Goal: Transaction & Acquisition: Purchase product/service

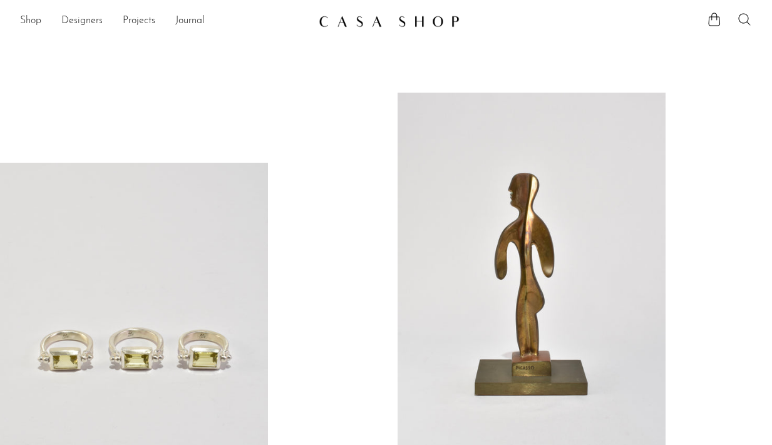
click at [39, 23] on link "Shop" at bounding box center [30, 21] width 21 height 16
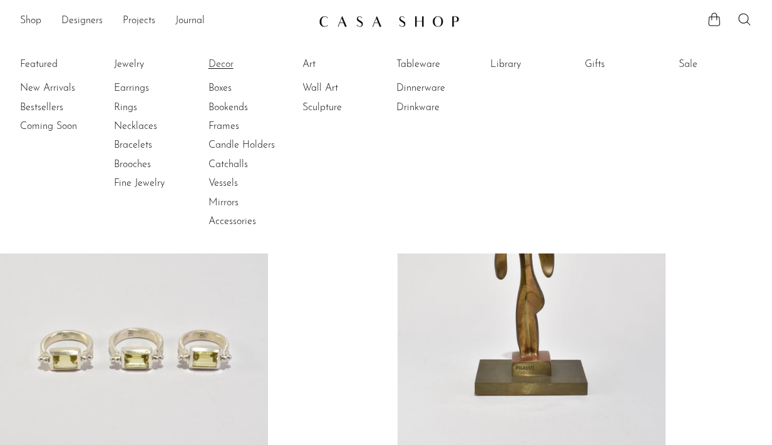
click at [229, 61] on link "Decor" at bounding box center [255, 65] width 94 height 14
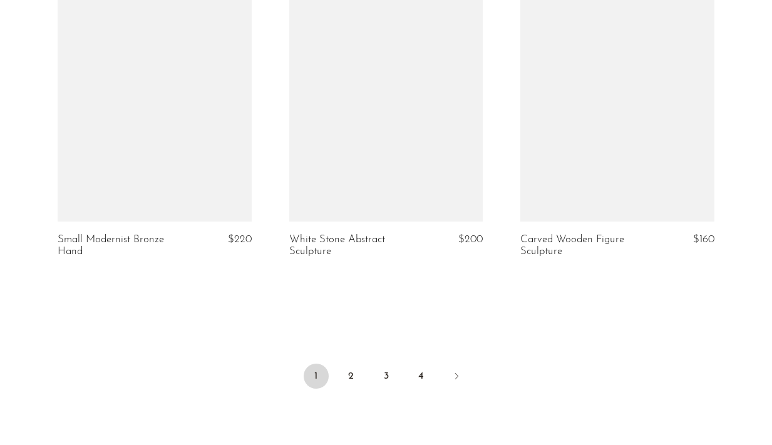
scroll to position [3865, 0]
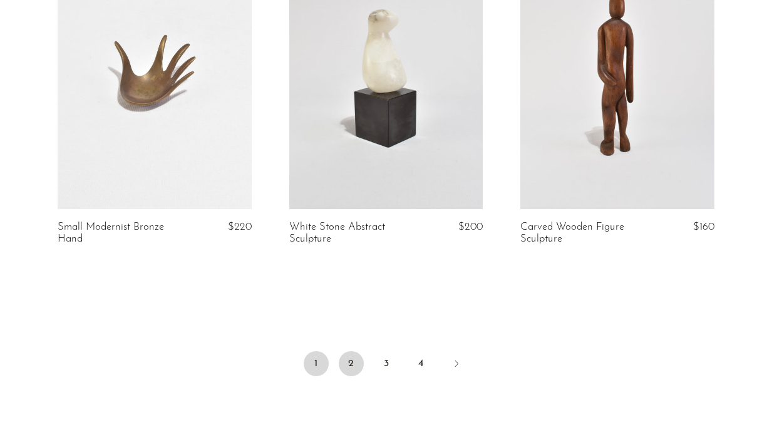
click at [356, 352] on link "2" at bounding box center [351, 363] width 25 height 25
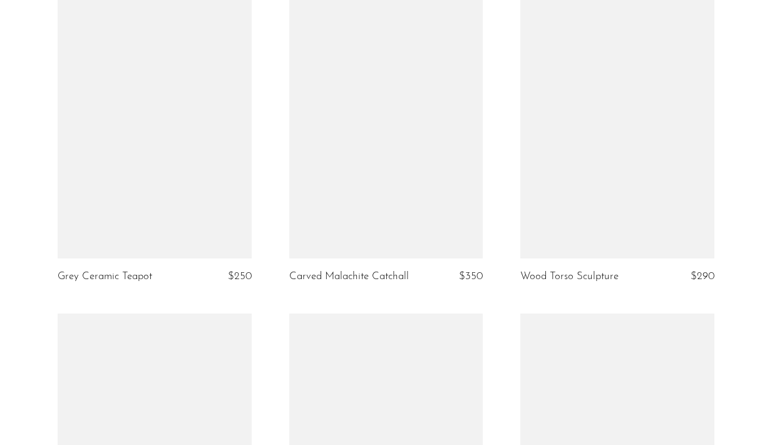
scroll to position [3922, 0]
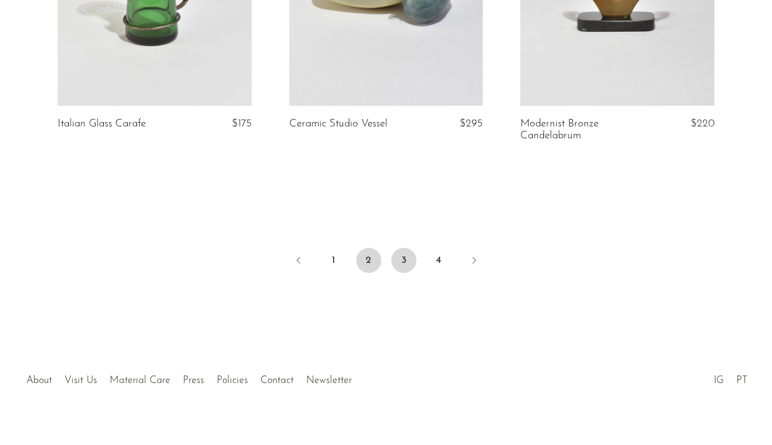
click at [396, 262] on link "3" at bounding box center [403, 260] width 25 height 25
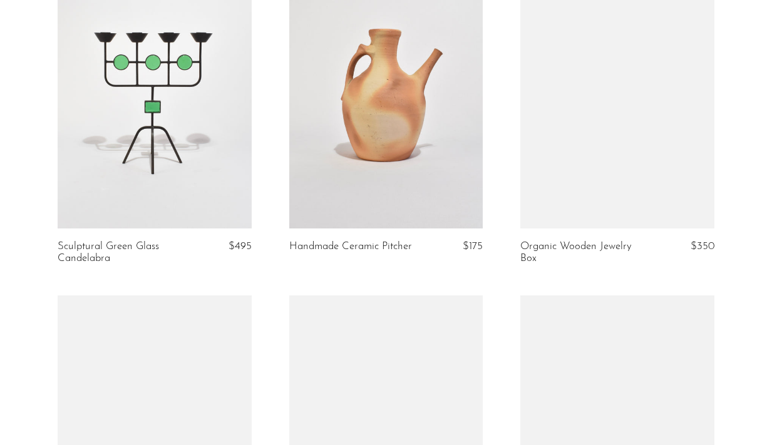
scroll to position [2181, 0]
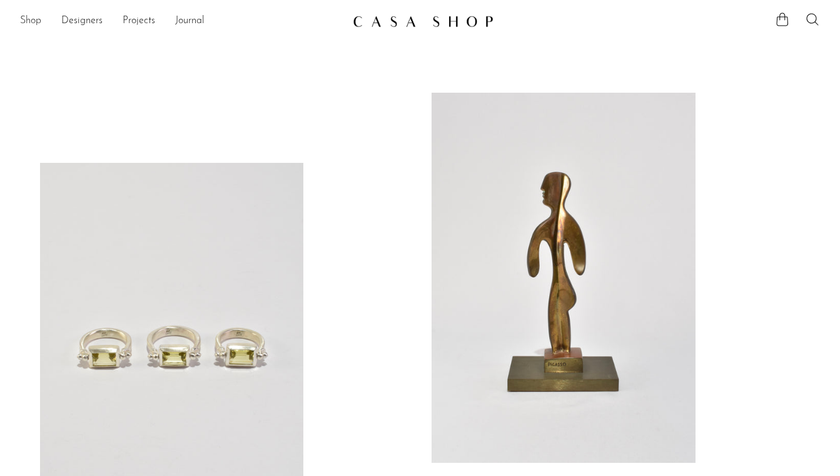
click at [33, 20] on link "Shop" at bounding box center [30, 21] width 21 height 16
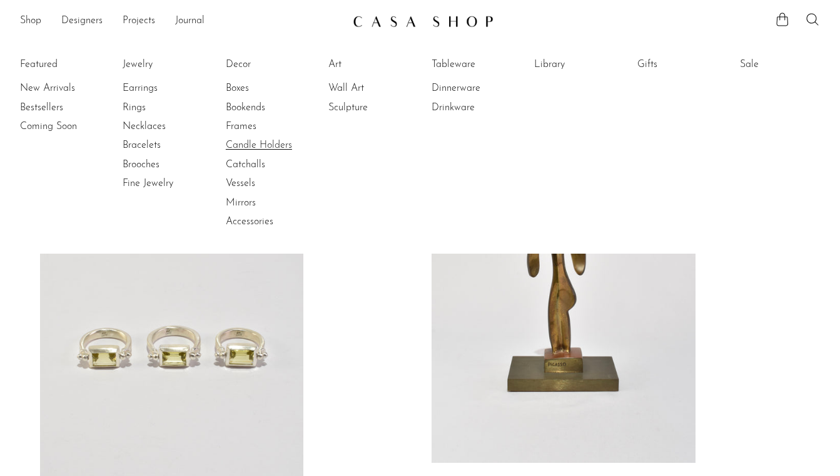
click at [239, 148] on link "Candle Holders" at bounding box center [273, 145] width 94 height 14
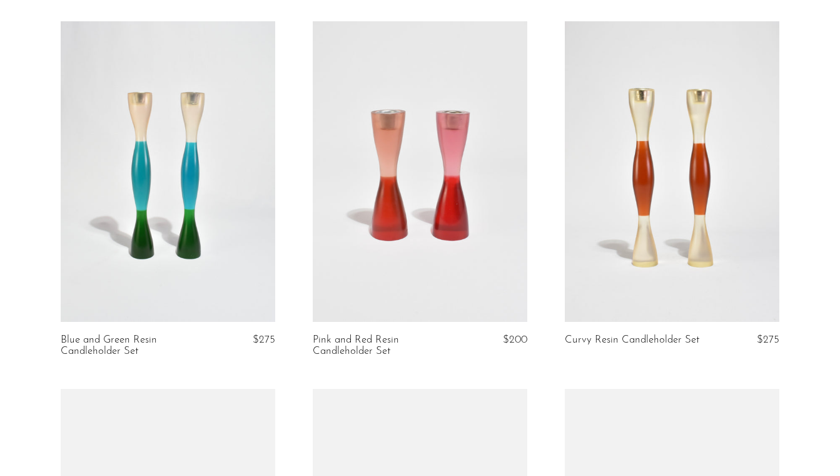
scroll to position [96, 0]
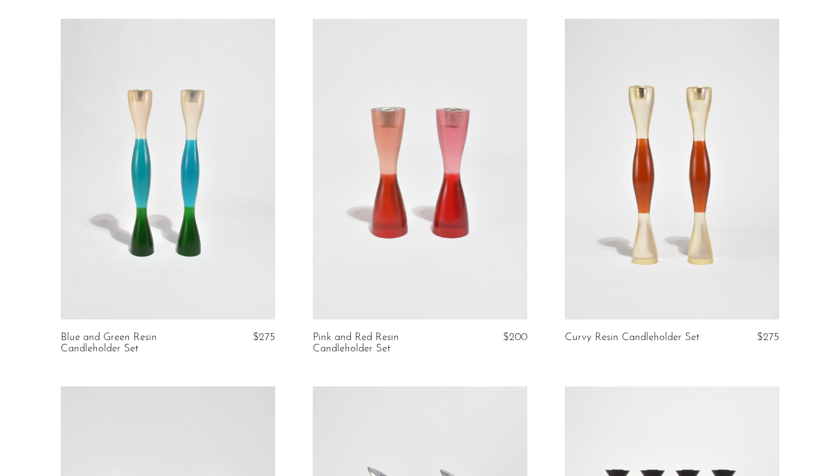
click at [230, 148] on link at bounding box center [168, 169] width 215 height 300
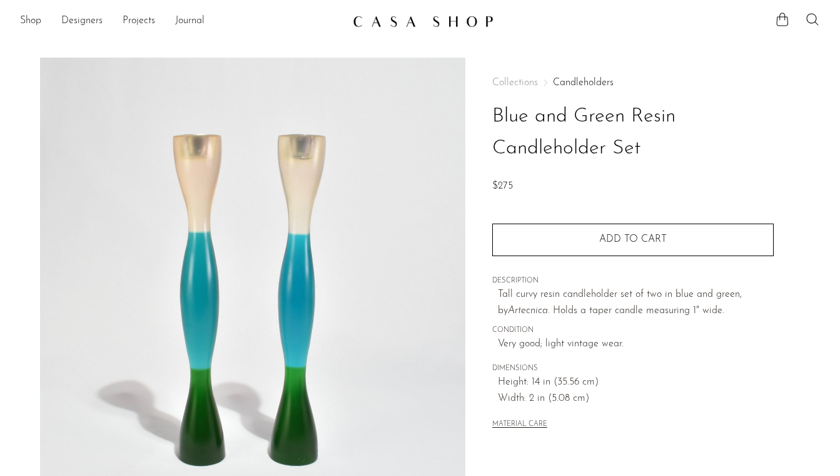
click at [383, 207] on img at bounding box center [253, 292] width 426 height 469
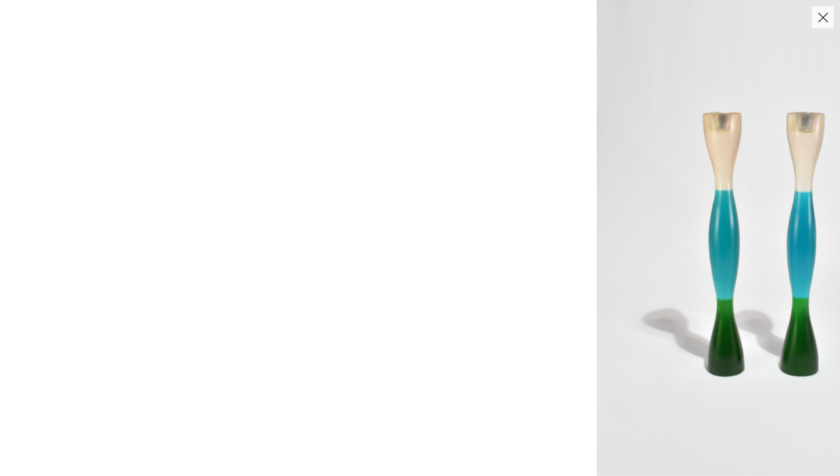
drag, startPoint x: 477, startPoint y: 180, endPoint x: 840, endPoint y: 323, distance: 390.2
click at [840, 323] on img at bounding box center [767, 238] width 340 height 476
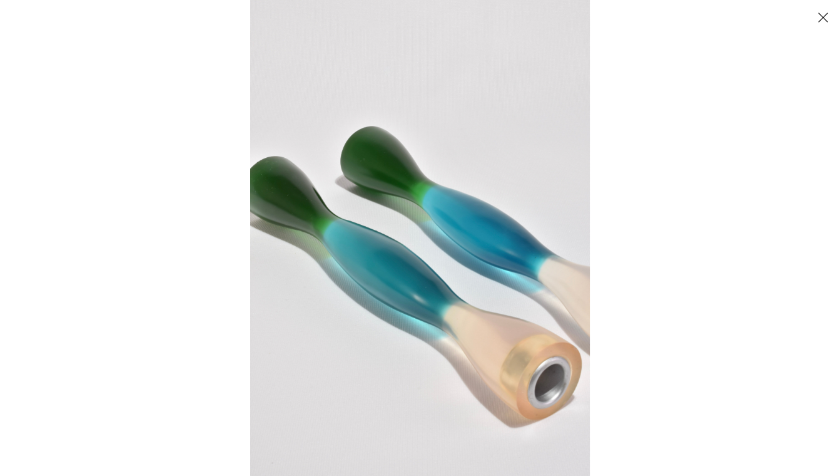
click at [416, 200] on img at bounding box center [420, 238] width 340 height 476
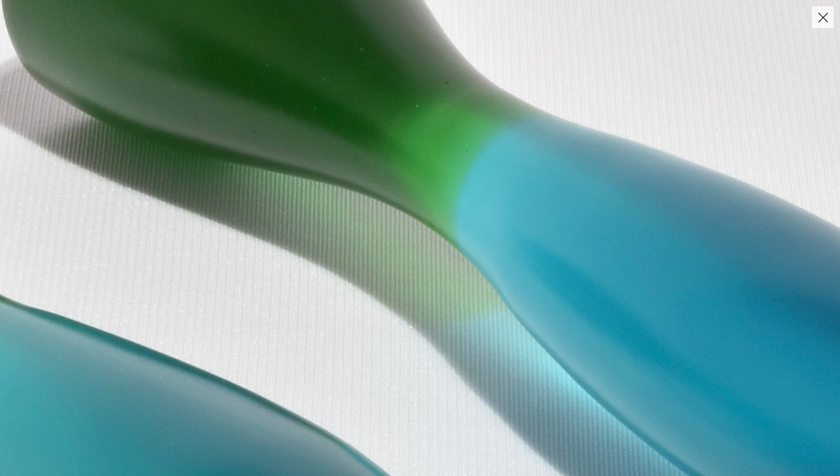
click at [662, 176] on img at bounding box center [440, 408] width 1877 height 2628
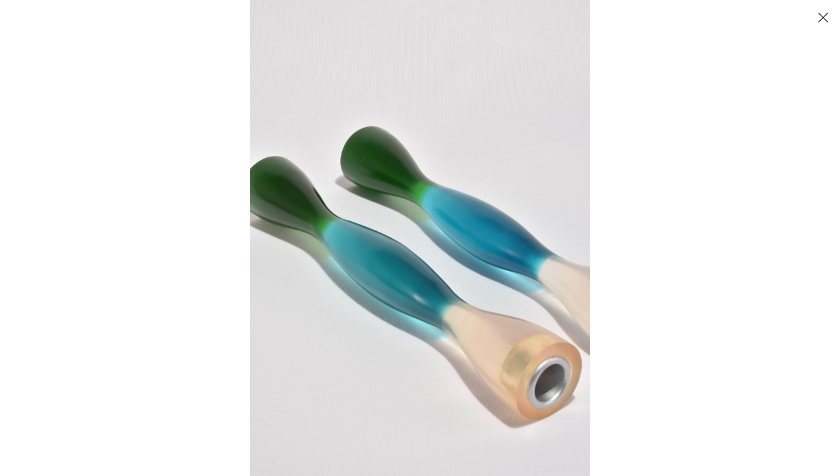
click at [817, 21] on button "Close" at bounding box center [823, 17] width 22 height 22
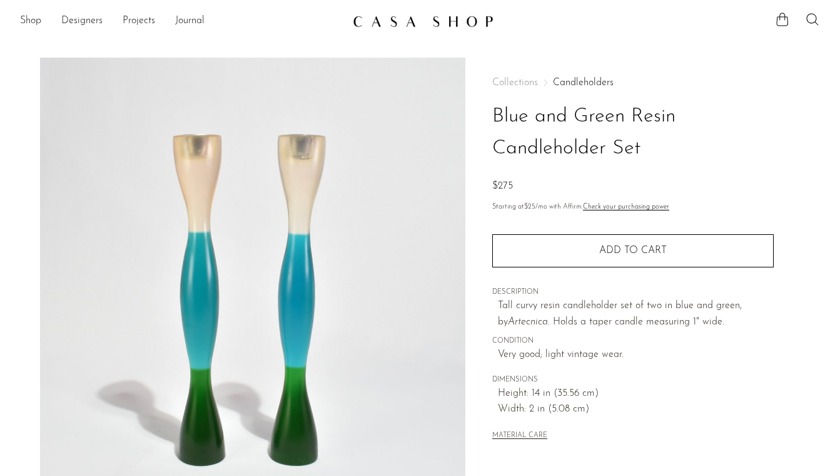
click at [327, 249] on img at bounding box center [253, 292] width 426 height 469
